Goal: Information Seeking & Learning: Learn about a topic

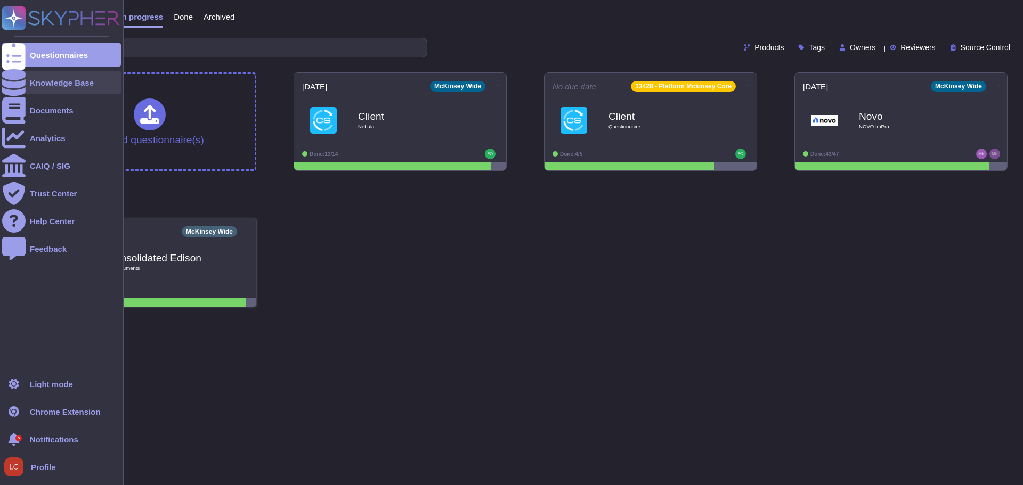
click at [38, 84] on div "Knowledge Base" at bounding box center [62, 83] width 64 height 8
